Goal: Information Seeking & Learning: Learn about a topic

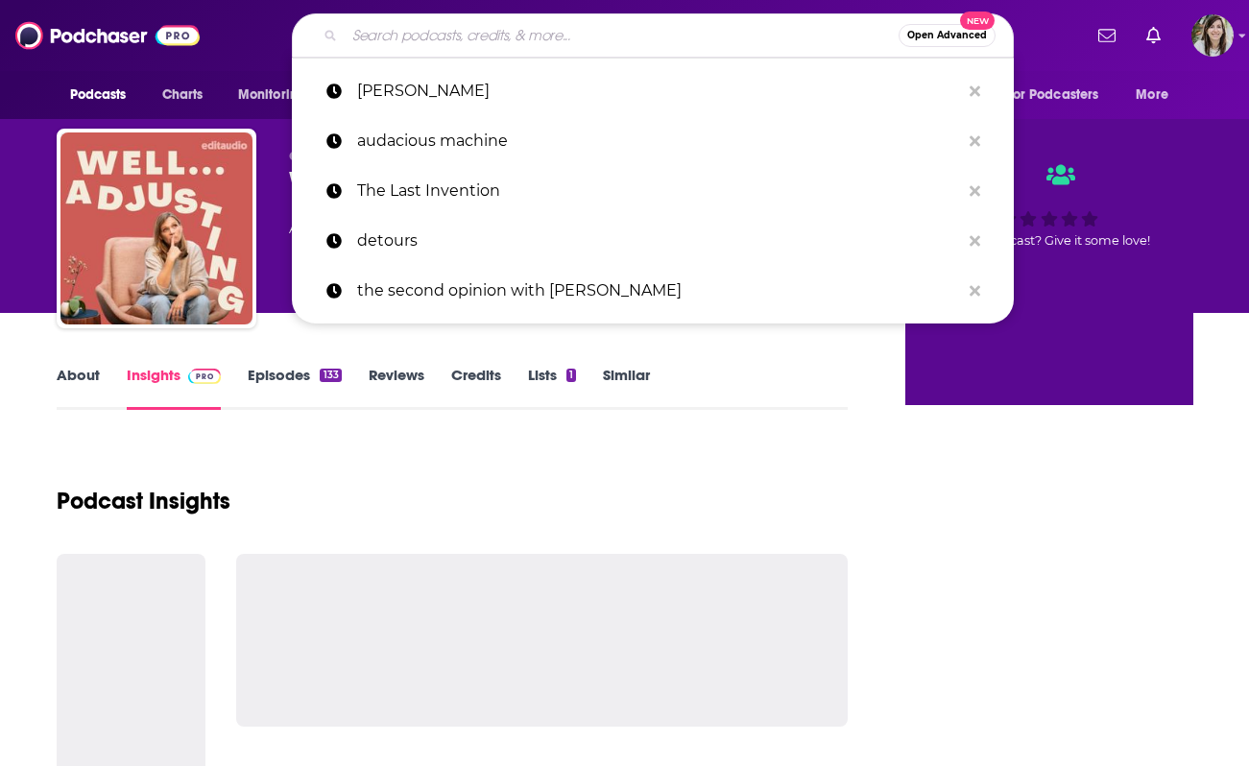
click at [498, 38] on input "Search podcasts, credits, & more..." at bounding box center [622, 35] width 554 height 31
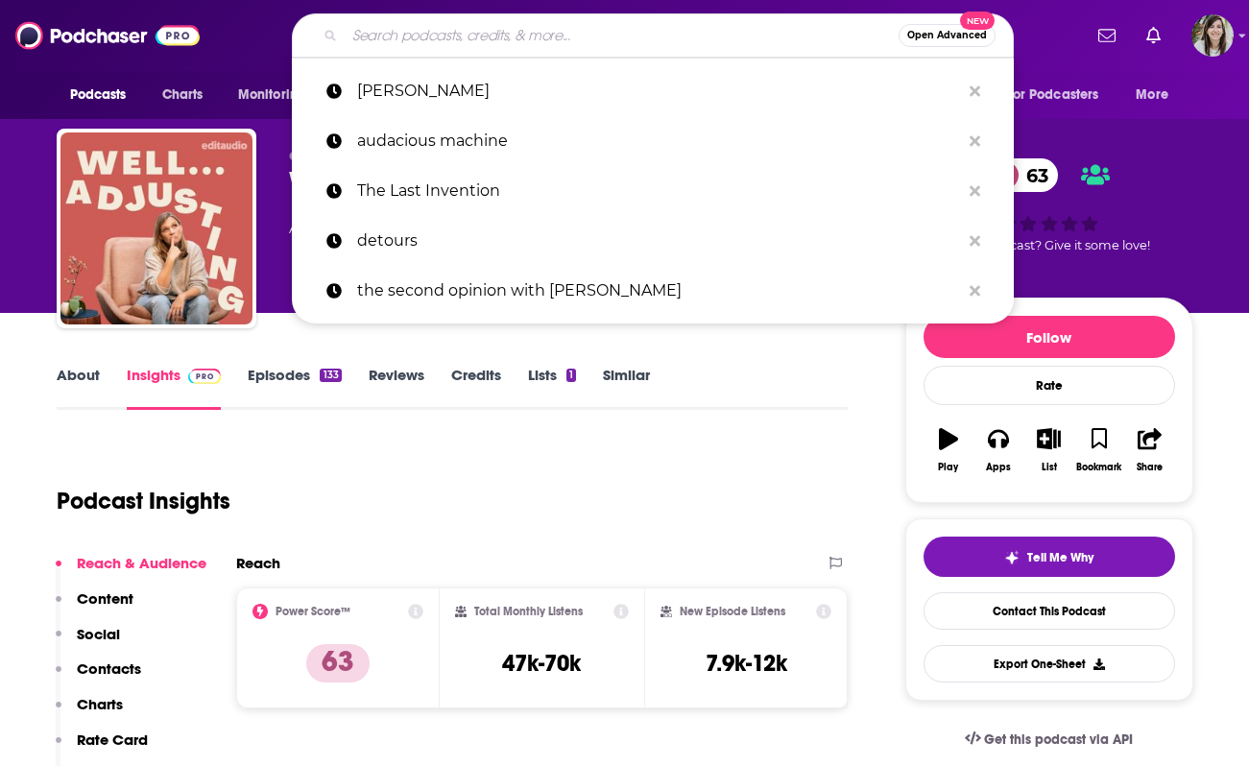
click at [410, 441] on div "Podcast Insights" at bounding box center [445, 490] width 776 height 98
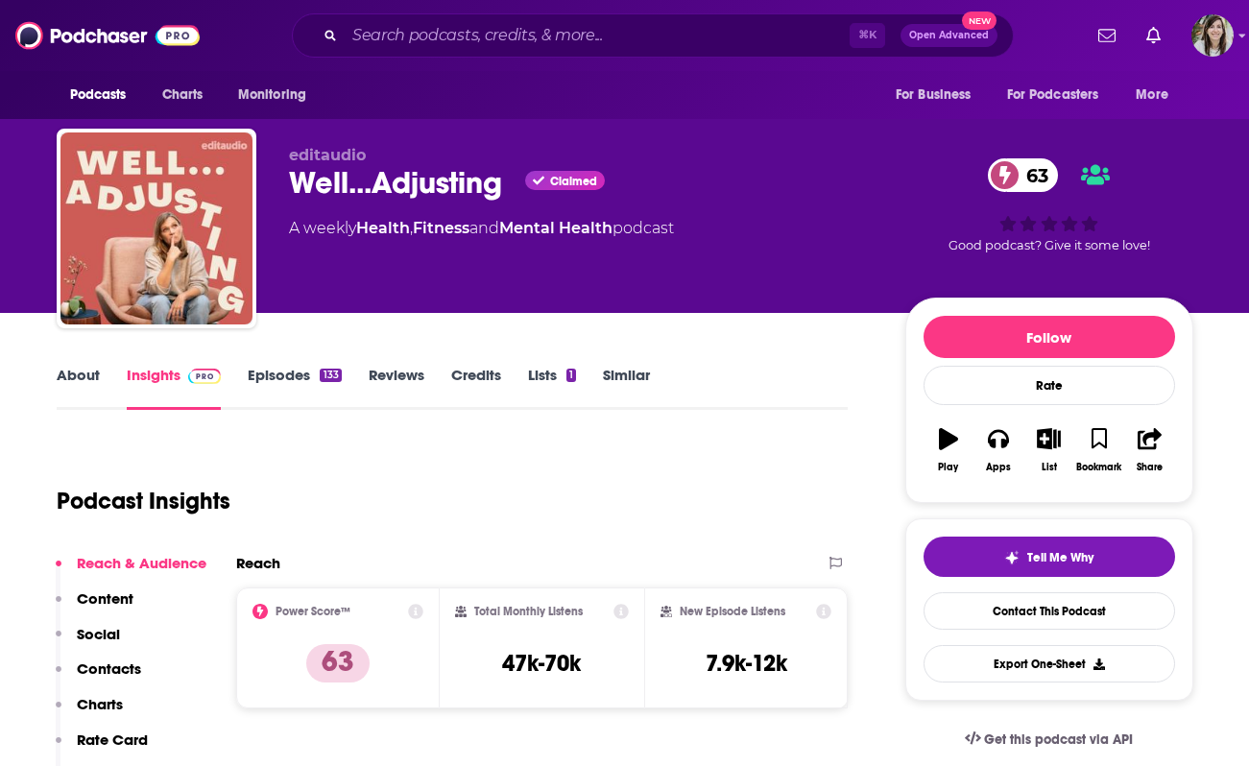
click at [298, 385] on link "Episodes 133" at bounding box center [294, 388] width 93 height 44
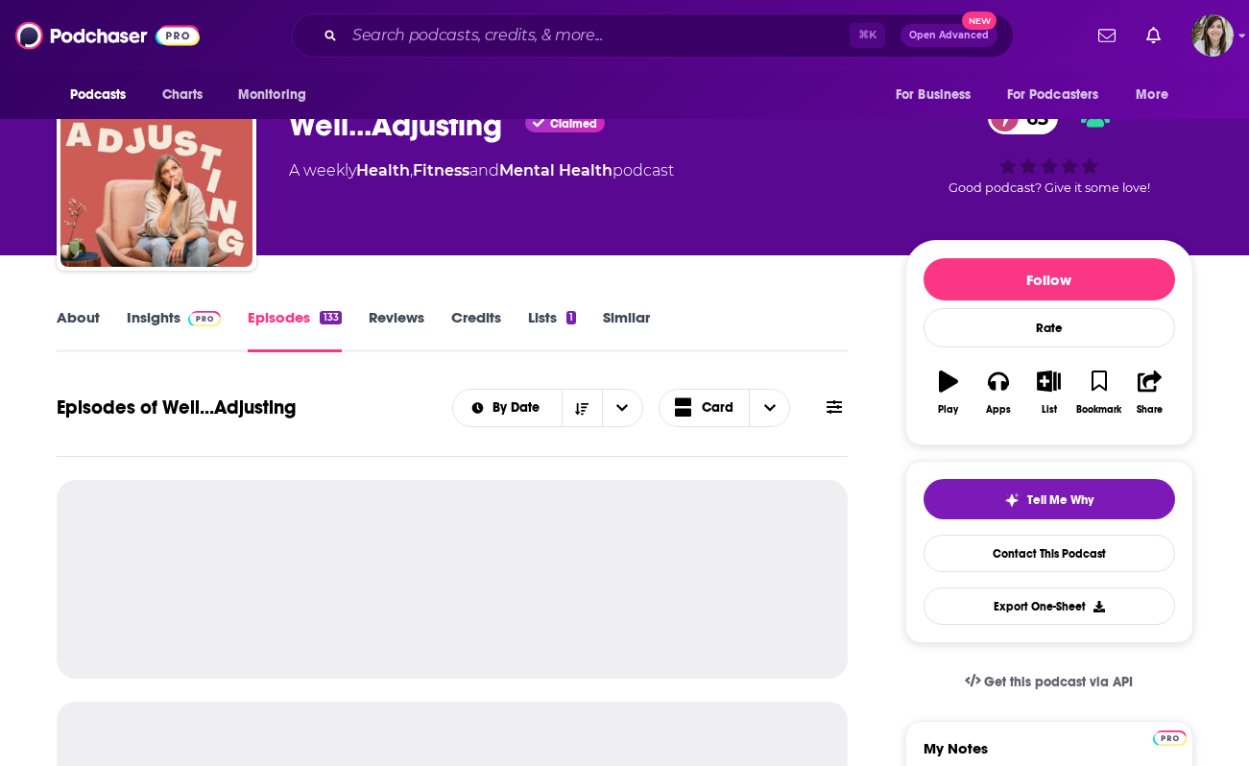
scroll to position [18, 0]
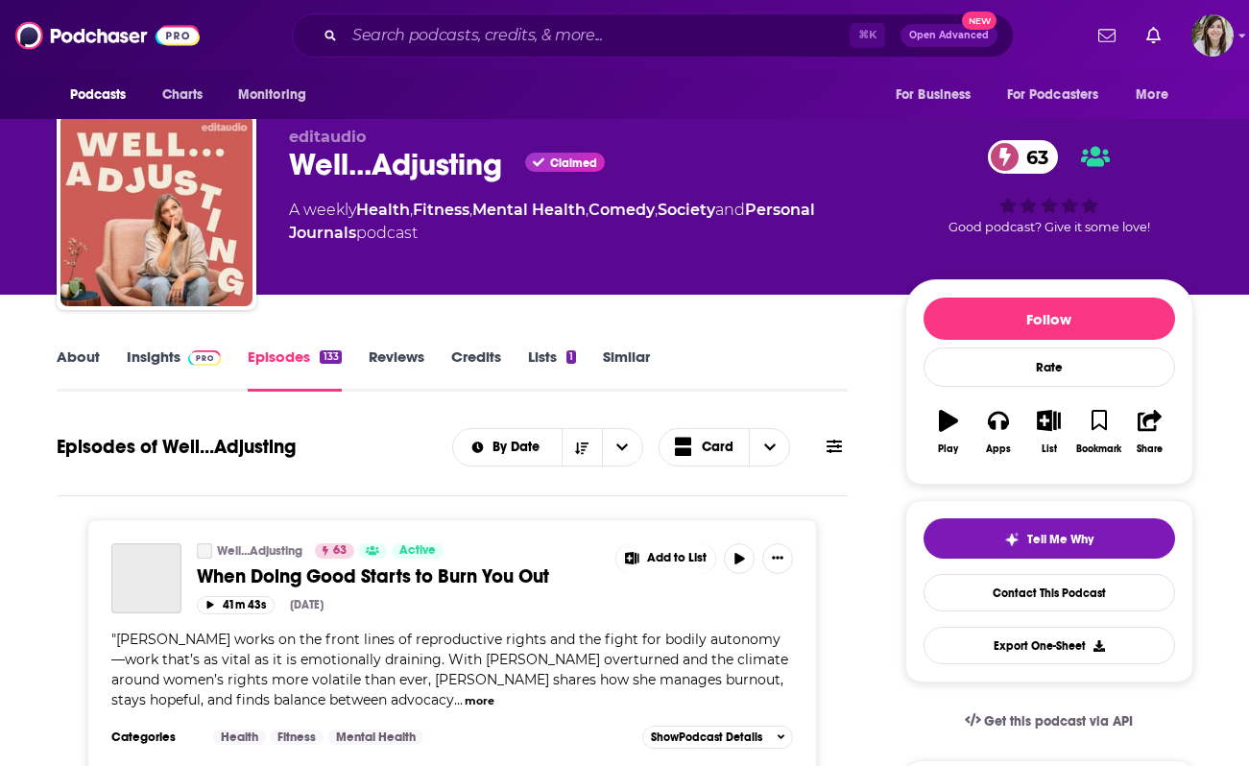
click at [347, 161] on div "Well...Adjusting Claimed 63" at bounding box center [581, 164] width 585 height 37
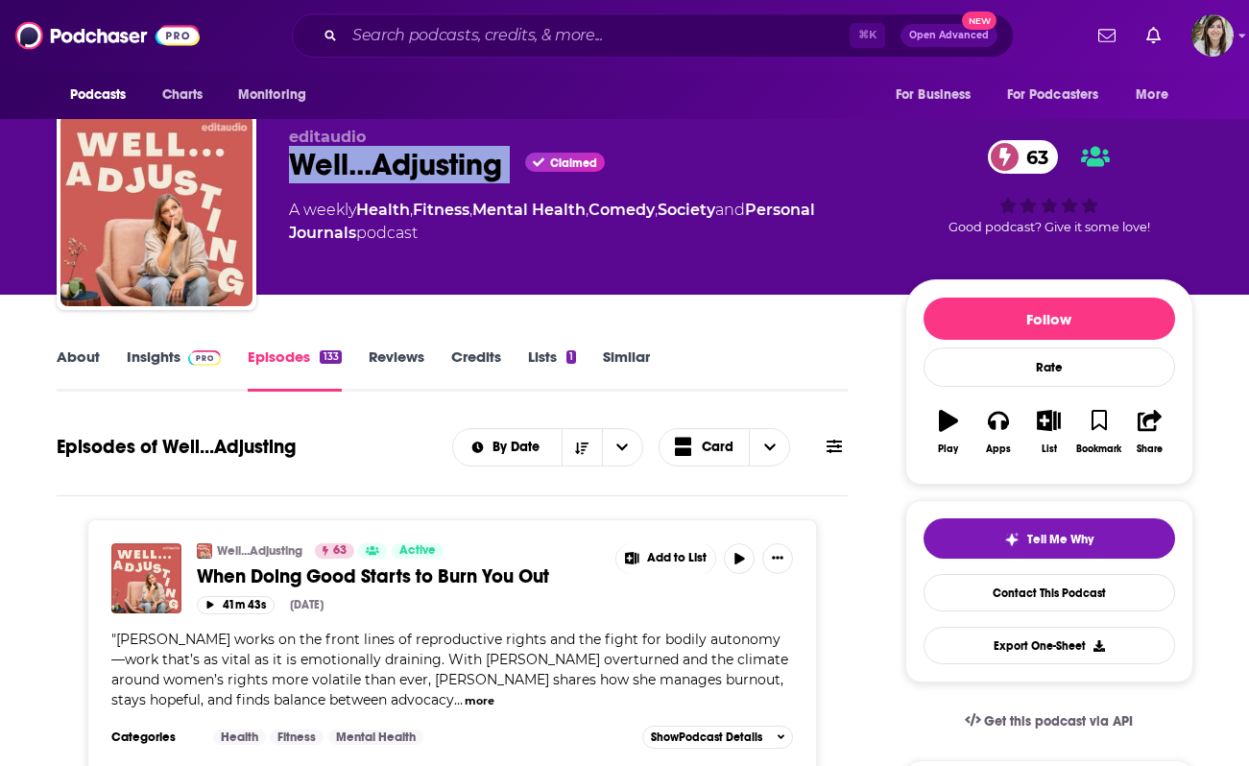
copy div "Well...Adjusting"
click at [166, 383] on link "Insights" at bounding box center [174, 369] width 95 height 44
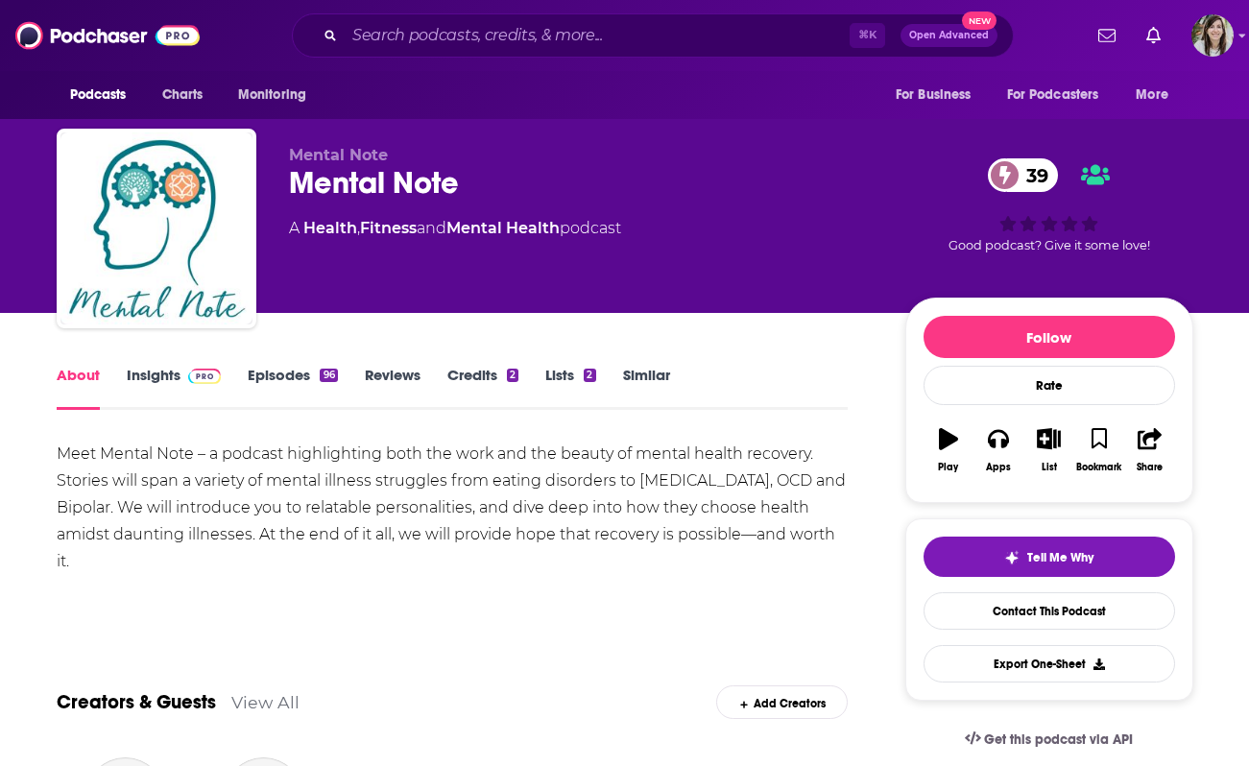
click at [158, 387] on link "Insights" at bounding box center [174, 388] width 95 height 44
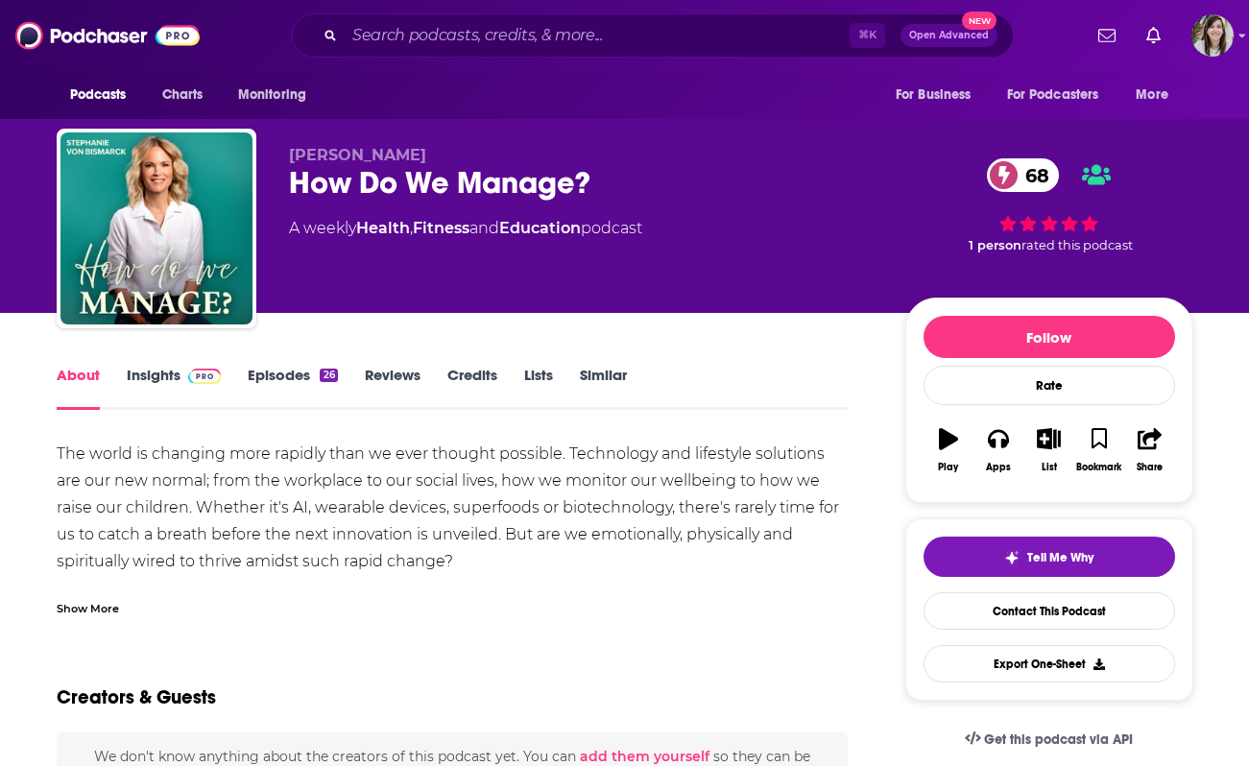
click at [178, 389] on link "Insights" at bounding box center [174, 388] width 95 height 44
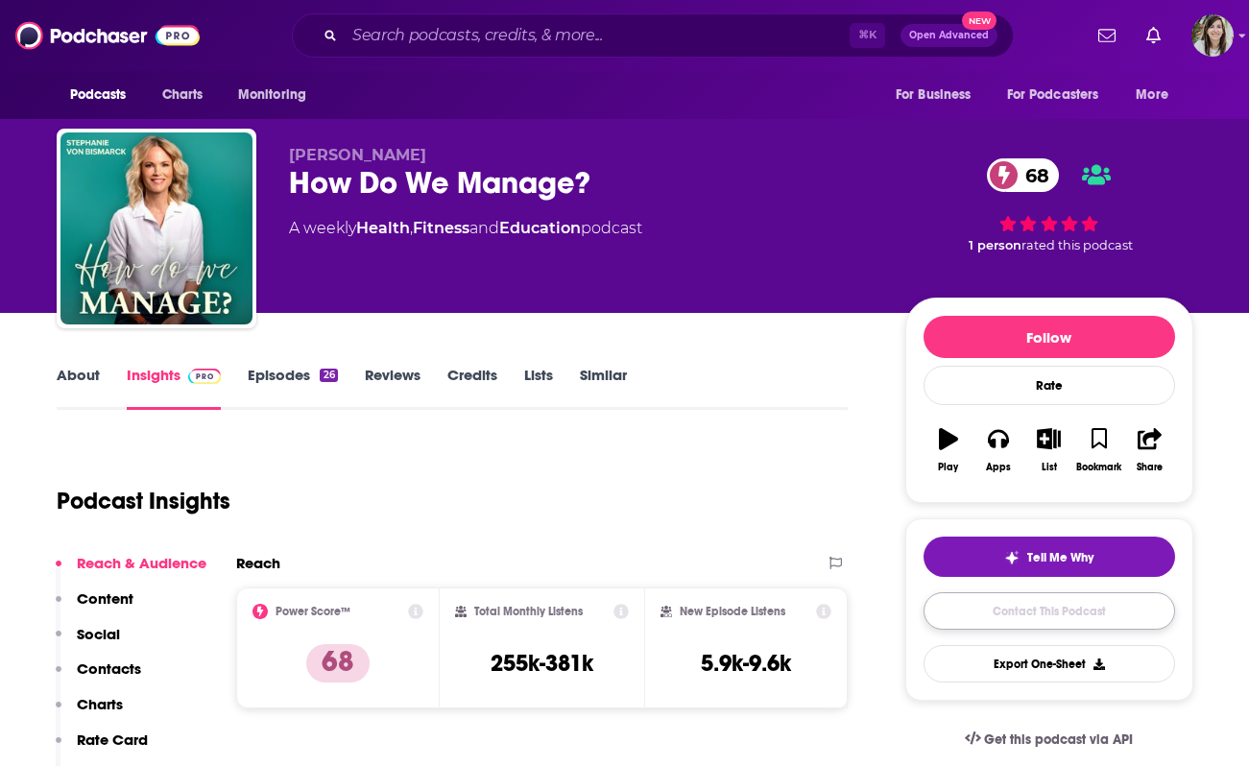
click at [1025, 617] on link "Contact This Podcast" at bounding box center [1048, 610] width 251 height 37
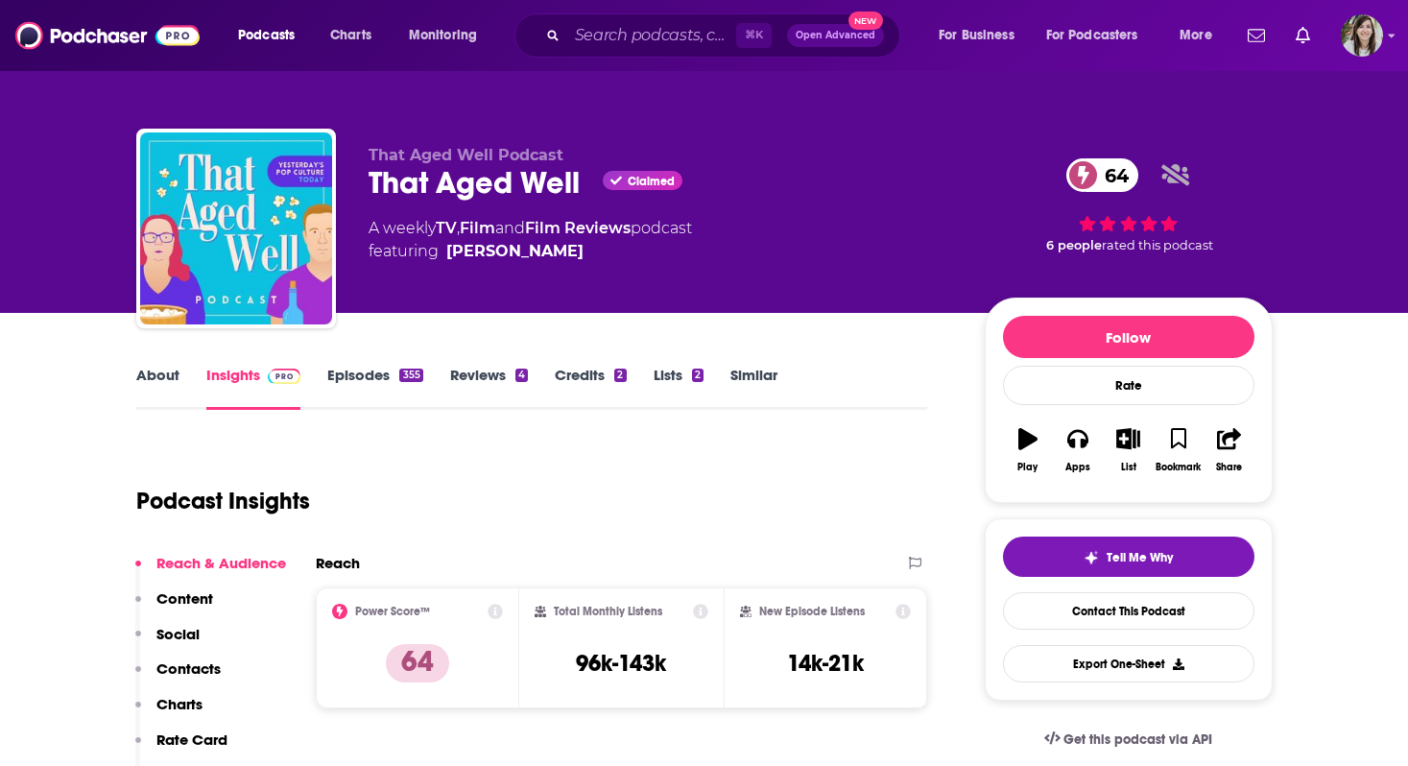
click at [176, 372] on link "About" at bounding box center [157, 388] width 43 height 44
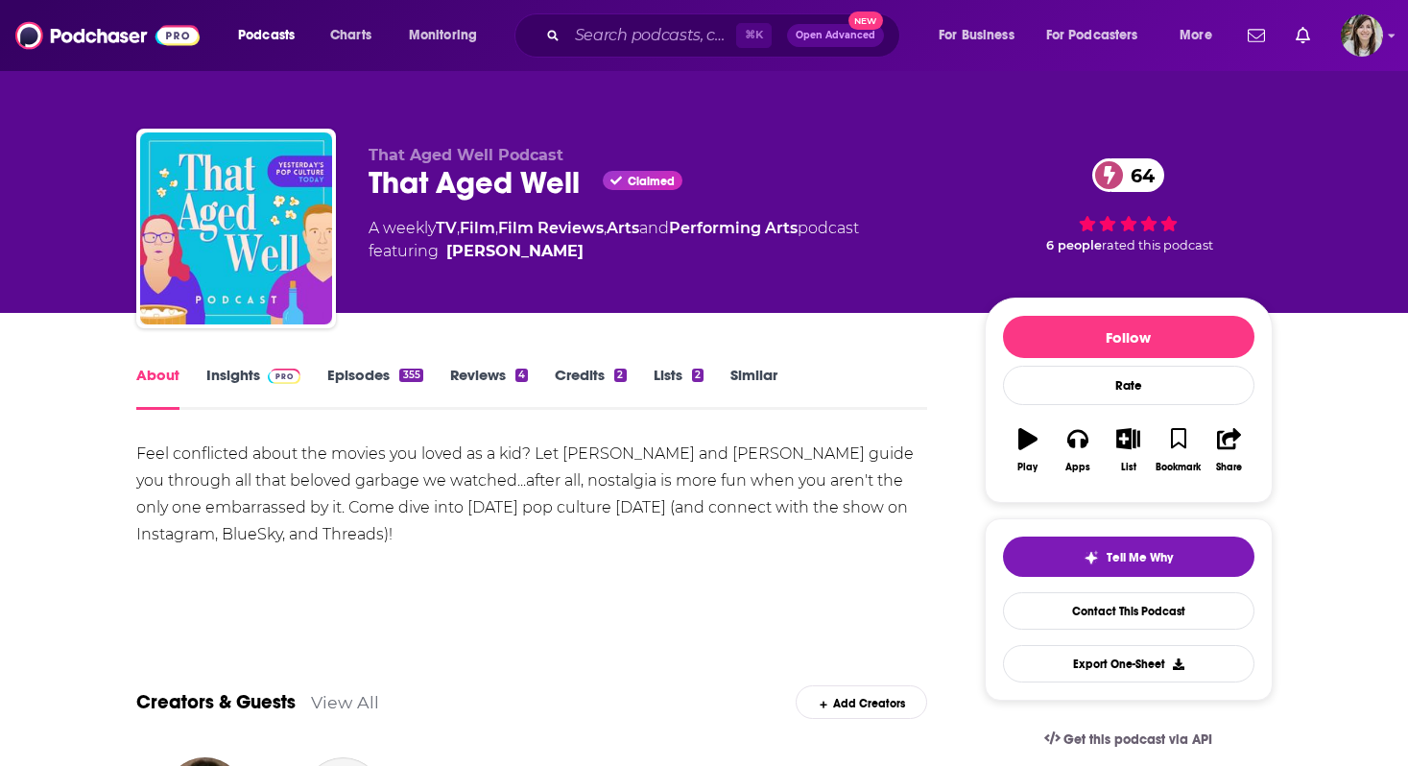
click at [244, 512] on div "Feel conflicted about the movies you loved as a kid? Let [PERSON_NAME] and [PER…" at bounding box center [532, 494] width 792 height 107
